Goal: Navigation & Orientation: Find specific page/section

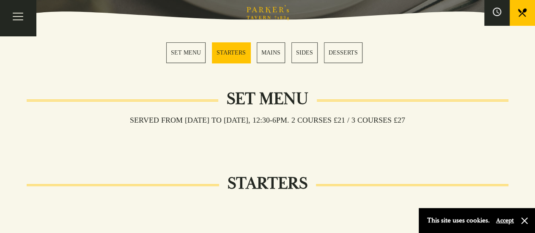
scroll to position [254, 0]
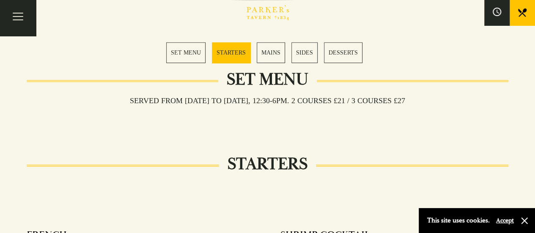
drag, startPoint x: 227, startPoint y: 78, endPoint x: 364, endPoint y: 77, distance: 137.4
click at [375, 74] on section "SET MENU STARTERS MAINS SIDES DESSERTS" at bounding box center [267, 52] width 535 height 63
drag, startPoint x: 200, startPoint y: 56, endPoint x: 376, endPoint y: 73, distance: 177.5
click at [376, 73] on section "SET MENU STARTERS MAINS SIDES DESSERTS" at bounding box center [267, 52] width 535 height 63
click at [148, 62] on section "SET MENU STARTERS MAINS SIDES DESSERTS" at bounding box center [267, 52] width 535 height 63
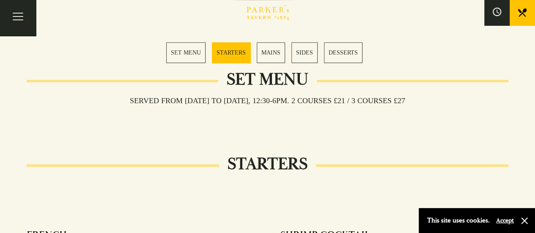
drag, startPoint x: 167, startPoint y: 51, endPoint x: 363, endPoint y: 62, distance: 196.5
click at [363, 62] on div "SET MENU STARTERS MAINS SIDES DESSERTS" at bounding box center [267, 52] width 228 height 21
click at [366, 61] on div "SET MENU STARTERS MAINS SIDES DESSERTS" at bounding box center [267, 52] width 202 height 21
click at [367, 56] on div "SET MENU STARTERS MAINS SIDES DESSERTS" at bounding box center [267, 52] width 228 height 21
click at [179, 53] on div "SET MENU STARTERS MAINS SIDES DESSERTS" at bounding box center [267, 52] width 202 height 21
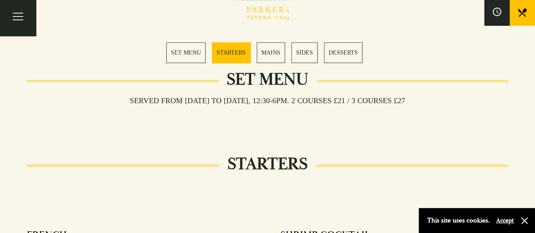
drag, startPoint x: 157, startPoint y: 51, endPoint x: 380, endPoint y: 60, distance: 222.5
click at [380, 60] on section "SET MENU STARTERS MAINS SIDES DESSERTS" at bounding box center [267, 52] width 535 height 63
click at [377, 60] on div "SET MENU STARTERS MAINS SIDES DESSERTS" at bounding box center [267, 52] width 228 height 21
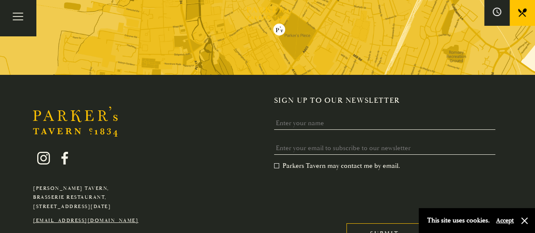
scroll to position [1475, 0]
